Goal: Information Seeking & Learning: Understand process/instructions

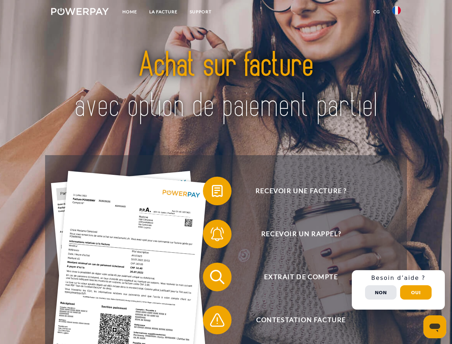
click at [80, 13] on img at bounding box center [80, 11] width 58 height 7
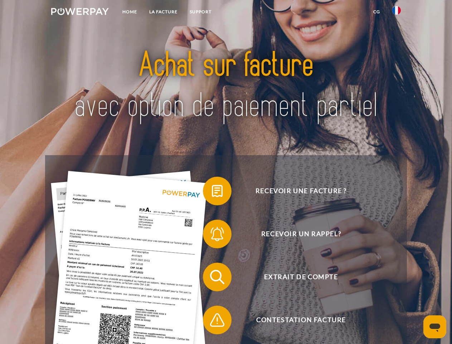
click at [397, 13] on img at bounding box center [396, 10] width 9 height 9
click at [376, 12] on link "CG" at bounding box center [376, 11] width 19 height 13
click at [212, 192] on span at bounding box center [207, 191] width 36 height 36
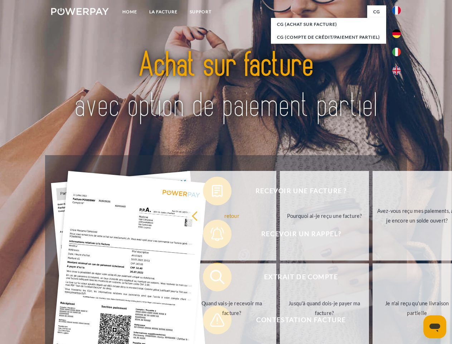
click at [212, 235] on div "Recevoir une facture ? Recevoir un rappel? Extrait de compte retour" at bounding box center [225, 298] width 361 height 286
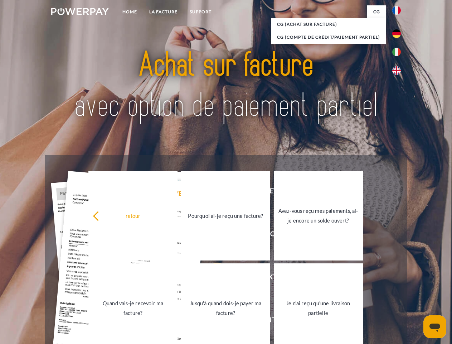
click at [212, 278] on link "Jusqu'à quand dois-je payer ma facture?" at bounding box center [225, 307] width 89 height 89
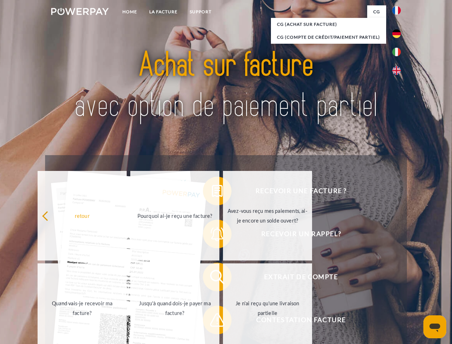
click at [212, 321] on span at bounding box center [207, 320] width 36 height 36
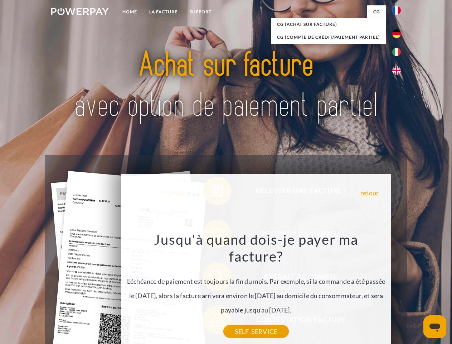
click at [398, 290] on div "Recevoir une facture ? Recevoir un rappel? Extrait de compte retour" at bounding box center [225, 298] width 361 height 286
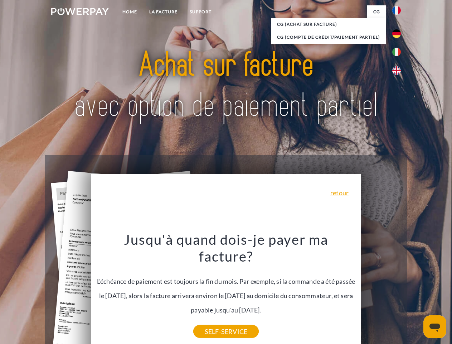
click at [381, 291] on span "Extrait de compte" at bounding box center [300, 276] width 175 height 29
click at [416, 292] on header "Home LA FACTURE Support" at bounding box center [226, 247] width 452 height 494
